Goal: Task Accomplishment & Management: Use online tool/utility

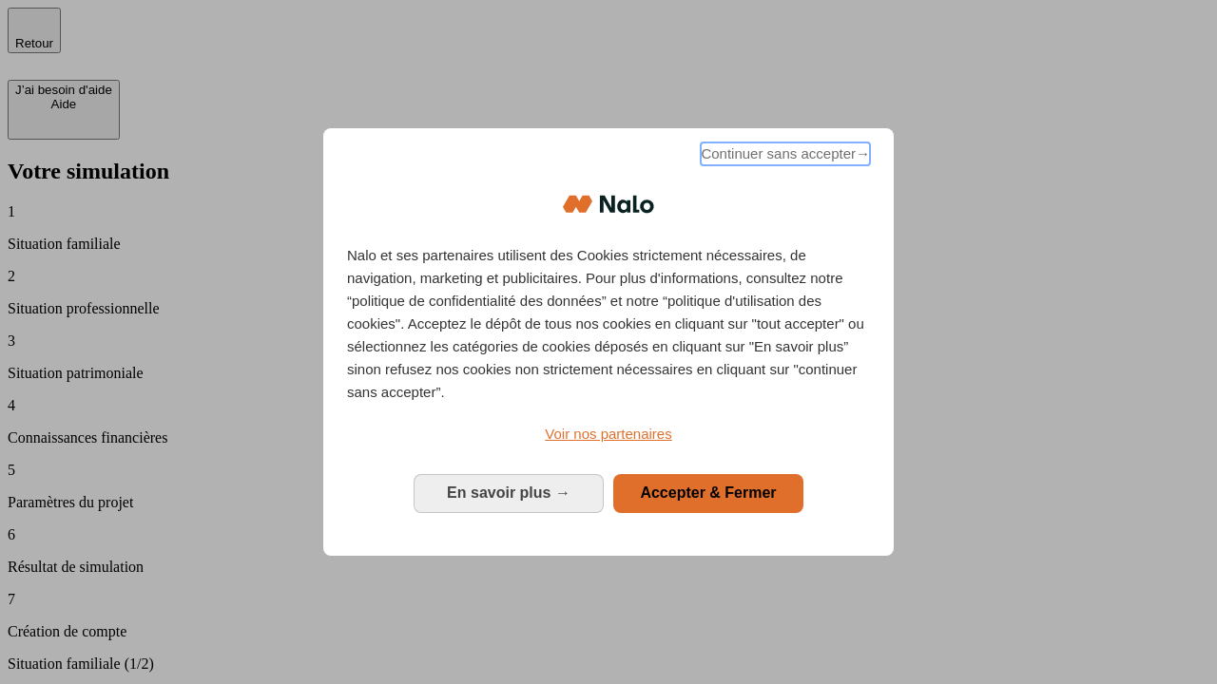
click at [783, 157] on span "Continuer sans accepter →" at bounding box center [785, 154] width 169 height 23
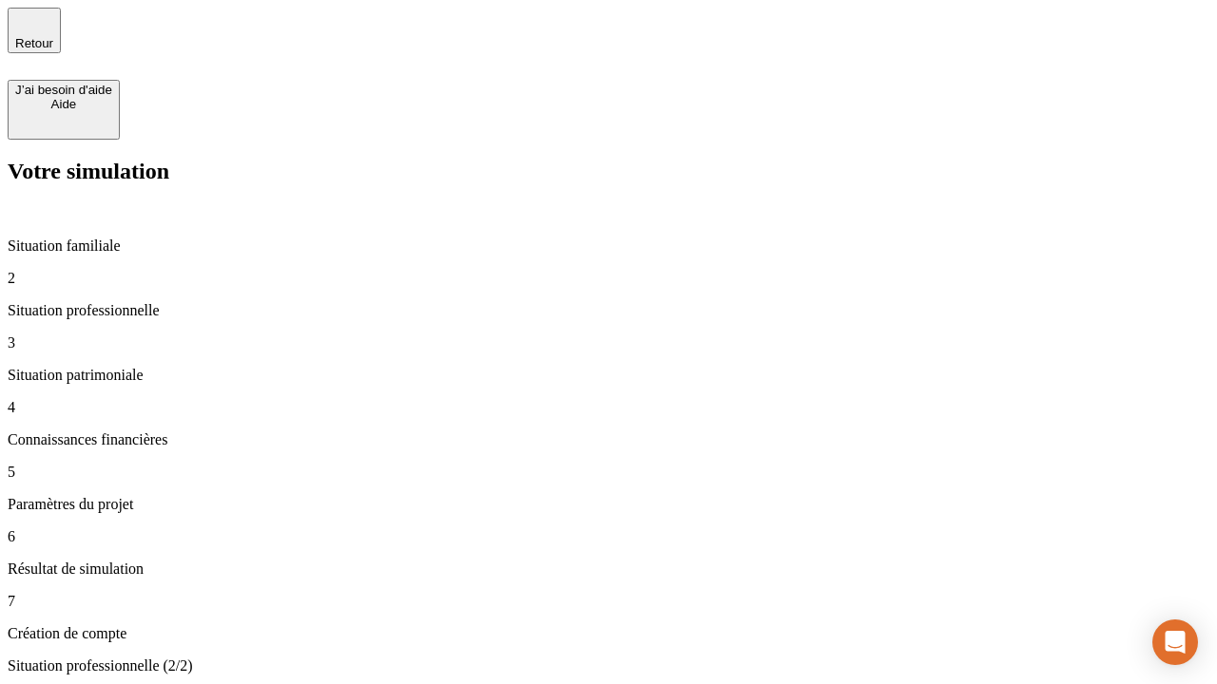
type input "30 000"
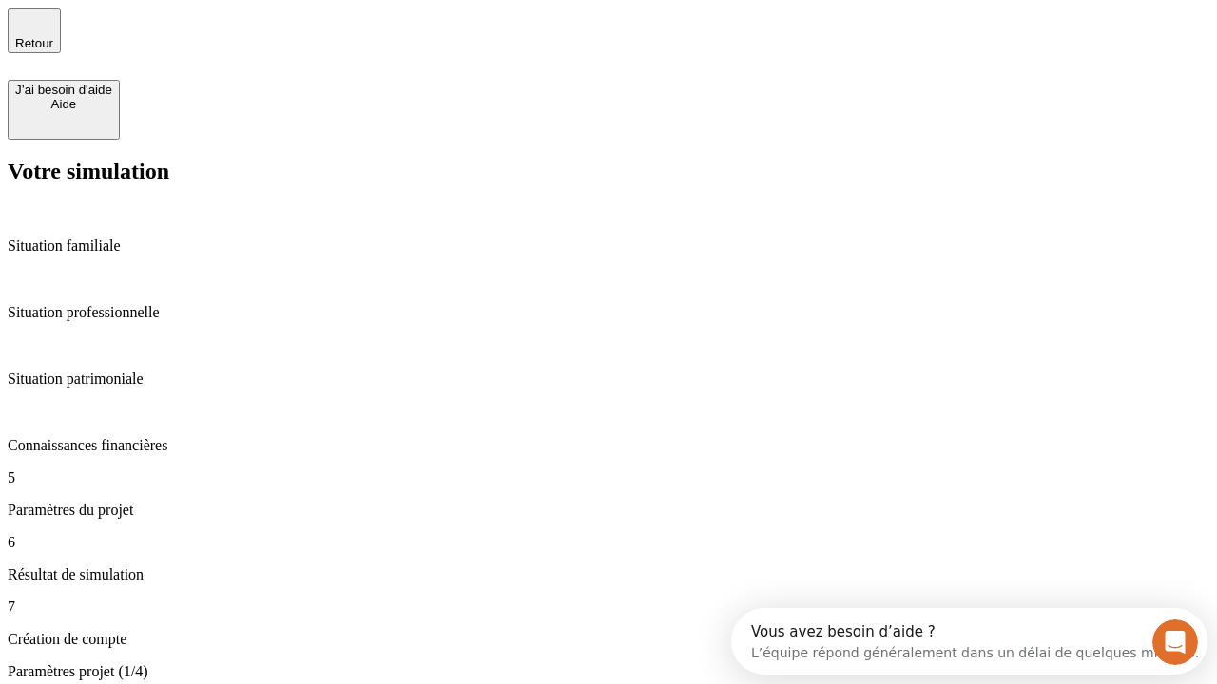
type input "25"
type input "5"
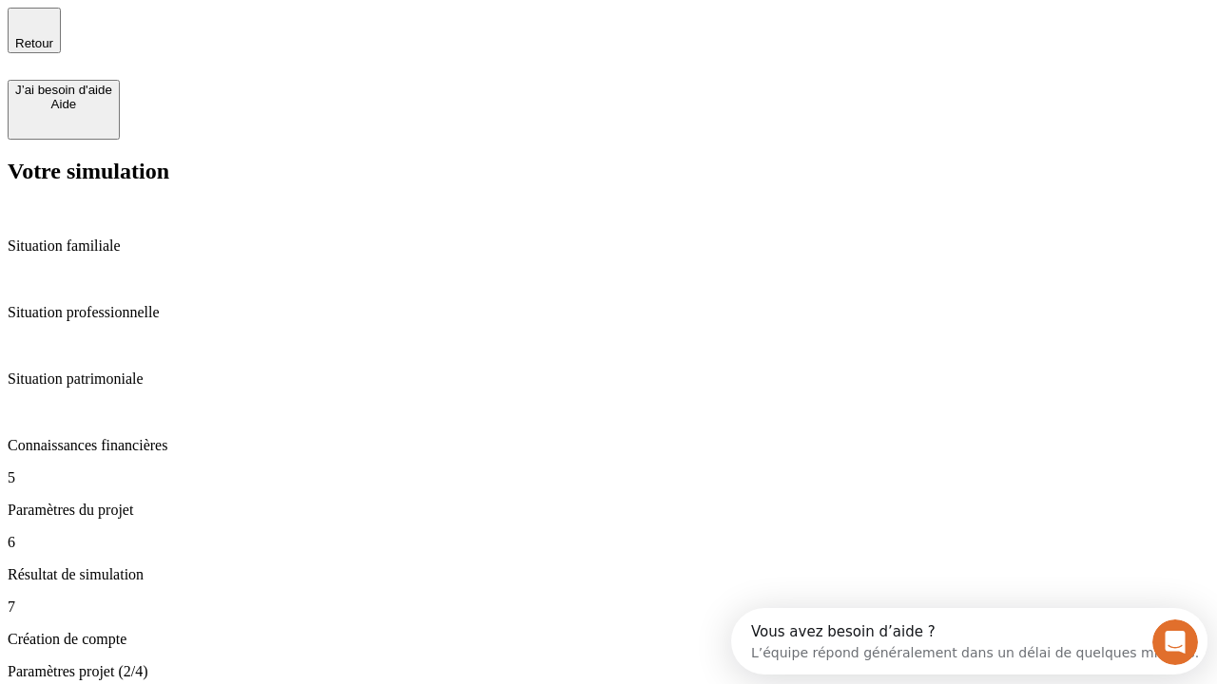
type input "1 000"
type input "640"
